Goal: Task Accomplishment & Management: Use online tool/utility

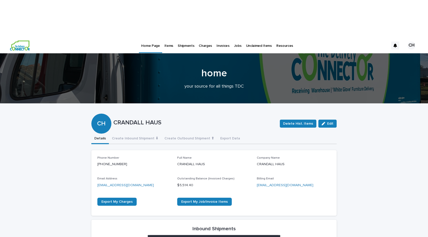
click at [234, 38] on p "Jobs" at bounding box center [238, 43] width 8 height 11
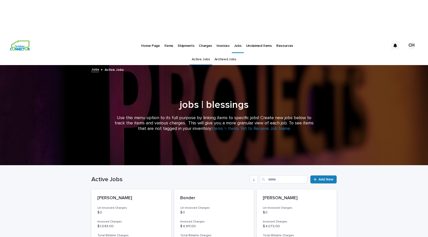
click at [262, 175] on div "Search" at bounding box center [264, 179] width 8 height 8
click at [266, 175] on div "Search" at bounding box center [264, 179] width 8 height 8
click at [268, 175] on input "Search" at bounding box center [284, 179] width 48 height 8
type input "****"
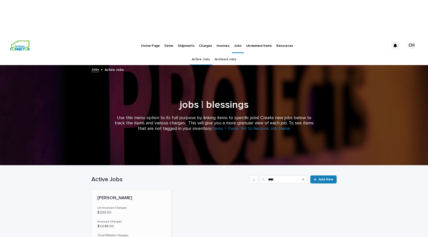
click at [137, 210] on p "$ 230.00" at bounding box center [131, 212] width 68 height 4
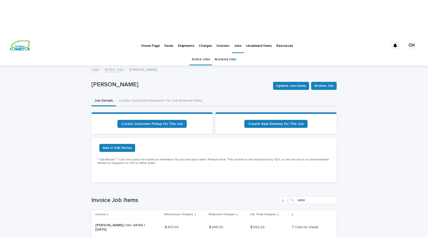
click at [187, 38] on p "Shipments" at bounding box center [186, 43] width 17 height 11
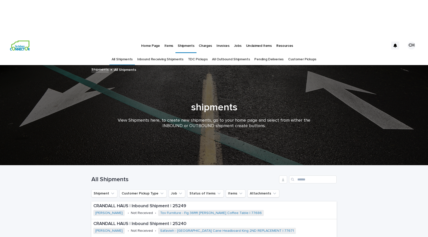
click at [275, 54] on link "Pending Deliveries" at bounding box center [268, 60] width 29 height 12
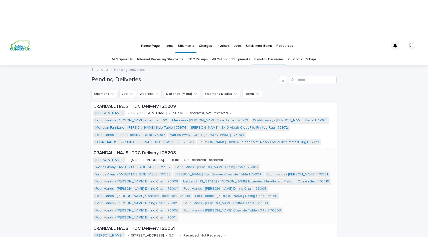
scroll to position [10, 0]
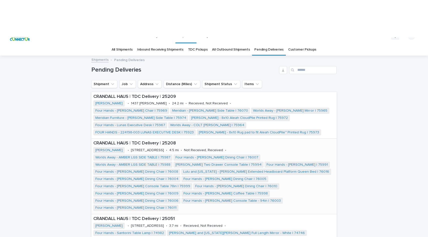
click at [271, 141] on p "CRANDALL HAUS | TDC Delivery | 25208" at bounding box center [213, 144] width 241 height 6
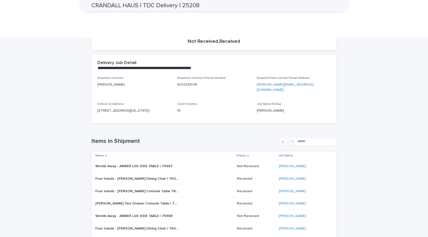
scroll to position [78, 0]
click at [246, 152] on p "Status" at bounding box center [241, 155] width 10 height 6
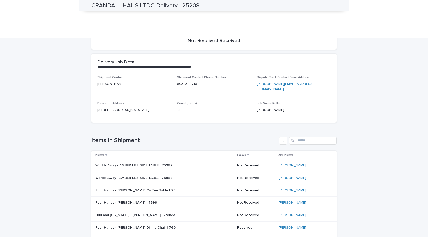
click at [246, 152] on p "Status" at bounding box center [241, 155] width 10 height 6
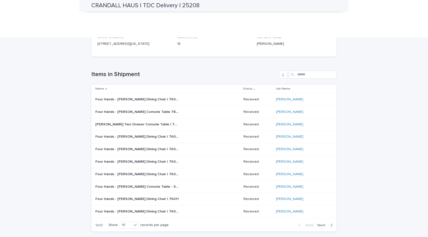
click at [330, 223] on icon "button" at bounding box center [331, 225] width 2 height 5
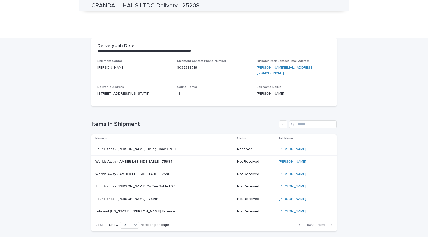
click at [299, 223] on icon "button" at bounding box center [299, 225] width 2 height 5
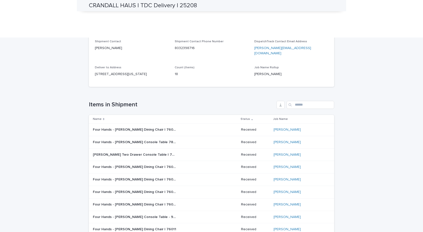
scroll to position [149, 0]
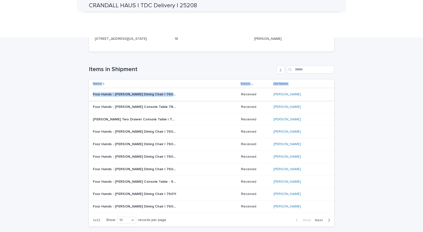
drag, startPoint x: 85, startPoint y: 56, endPoint x: 156, endPoint y: 58, distance: 71.6
click at [156, 58] on div "Loading... Saving… Loading... Saving… CRANDALL HAUS | TDC Delivery | 25208 CRAN…" at bounding box center [211, 86] width 423 height 339
copy table "Name Status Job Name Four Hands - [PERSON_NAME] Dining Chair | 76007 Four Hands…"
click at [167, 66] on h1 "Items in Shipment" at bounding box center [182, 69] width 186 height 7
click at [325, 218] on span "Next" at bounding box center [320, 220] width 11 height 4
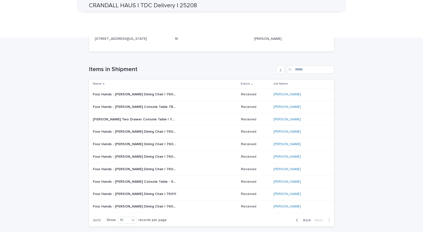
scroll to position [99, 0]
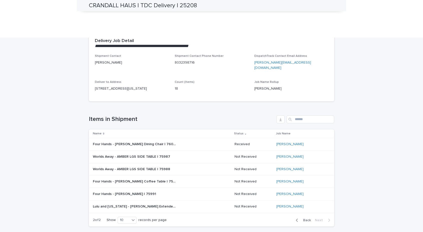
click at [298, 218] on icon "button" at bounding box center [297, 220] width 2 height 5
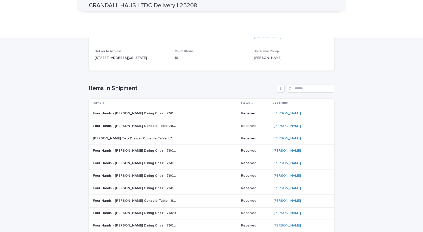
scroll to position [132, 0]
